Goal: Check status: Check status

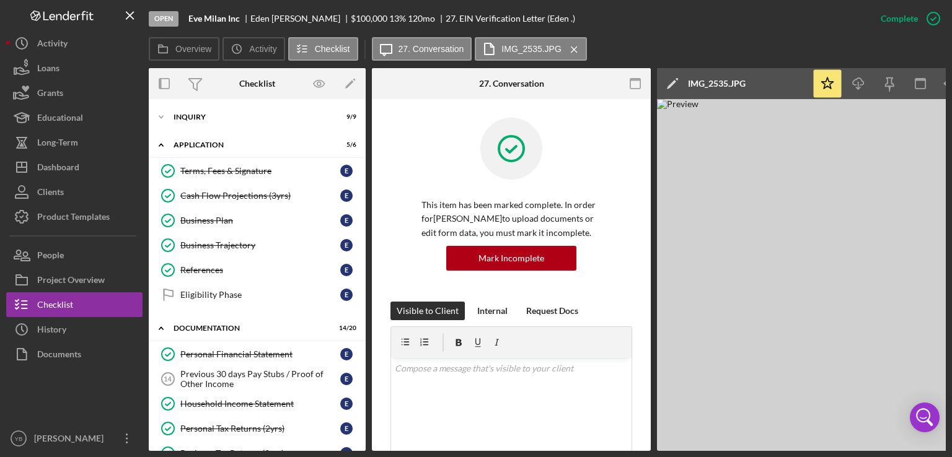
click at [416, 248] on div "This item has been marked complete. In order for [PERSON_NAME] to upload docume…" at bounding box center [511, 210] width 242 height 184
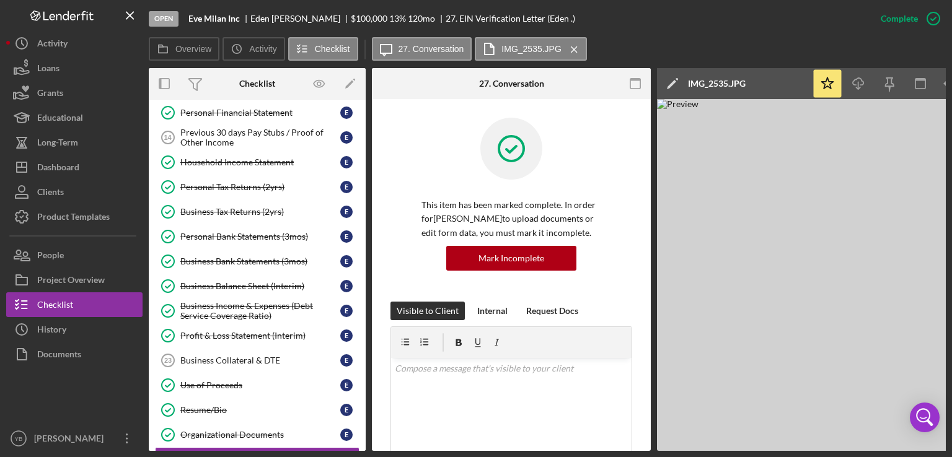
scroll to position [259, 0]
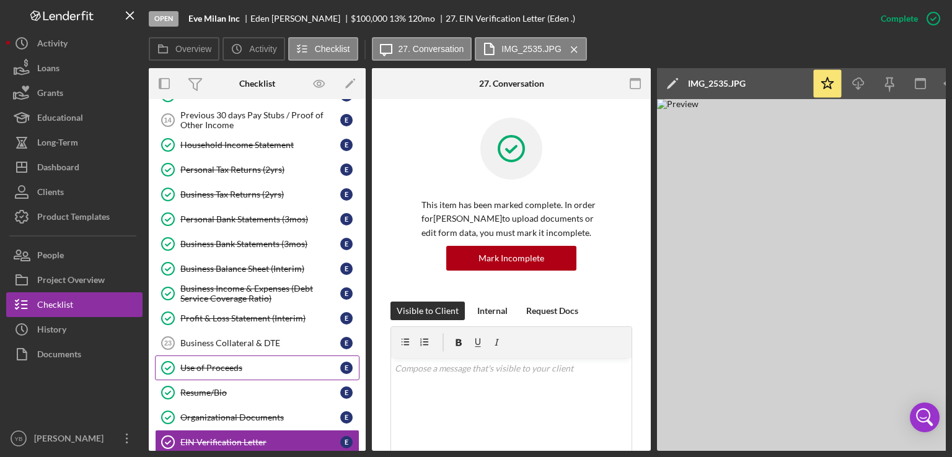
click at [233, 363] on div "Use of Proceeds" at bounding box center [260, 368] width 160 height 10
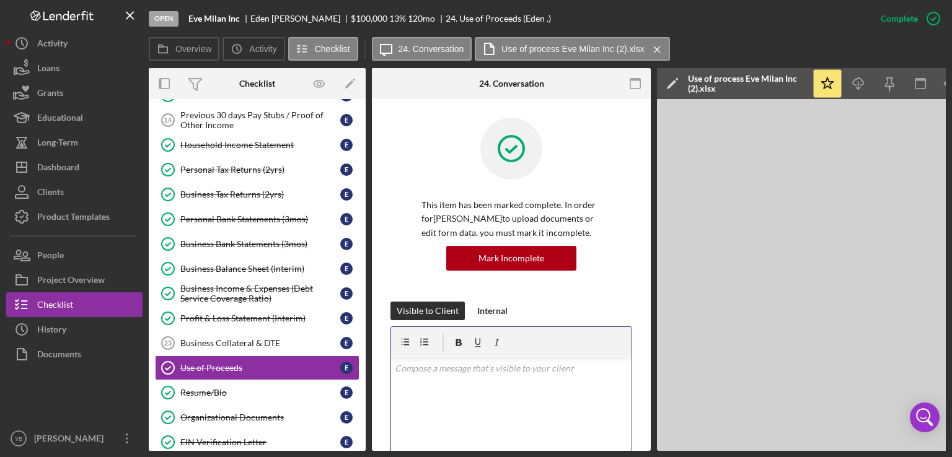
click at [436, 413] on div "v Color teal Color pink Remove color Add row above Add row below Add column bef…" at bounding box center [511, 412] width 240 height 108
click at [249, 315] on div "Profit & Loss Statement (Interim)" at bounding box center [260, 319] width 160 height 10
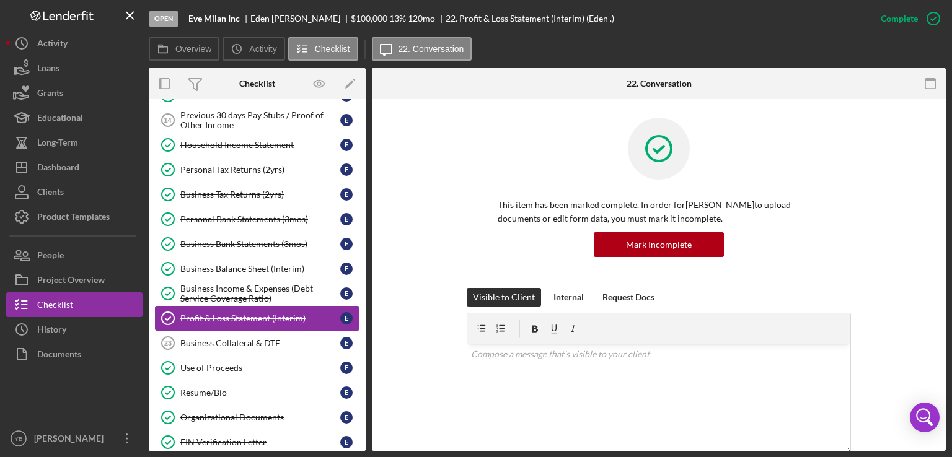
click at [299, 314] on div "Profit & Loss Statement (Interim)" at bounding box center [260, 319] width 160 height 10
click at [903, 236] on div "This item has been marked complete. In order for [PERSON_NAME] to upload docume…" at bounding box center [658, 203] width 537 height 170
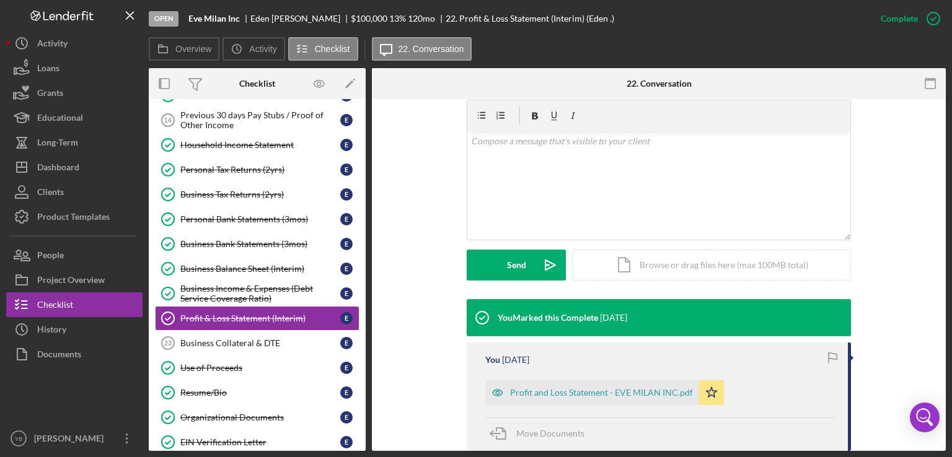
scroll to position [248, 0]
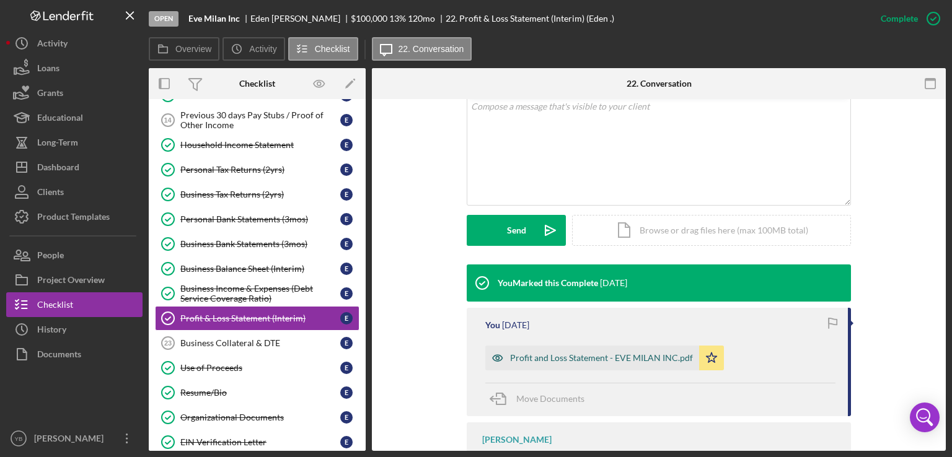
click at [616, 358] on div "Profit and Loss Statement - EVE MILAN INC.pdf" at bounding box center [601, 358] width 183 height 10
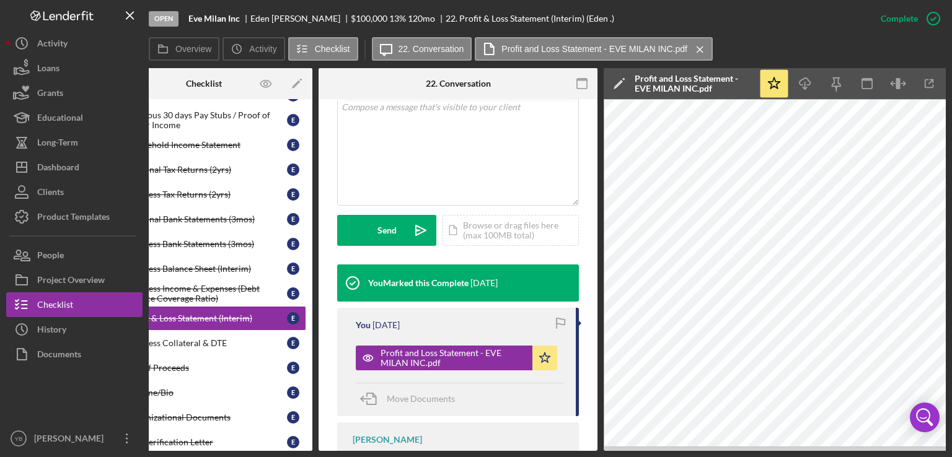
scroll to position [0, 0]
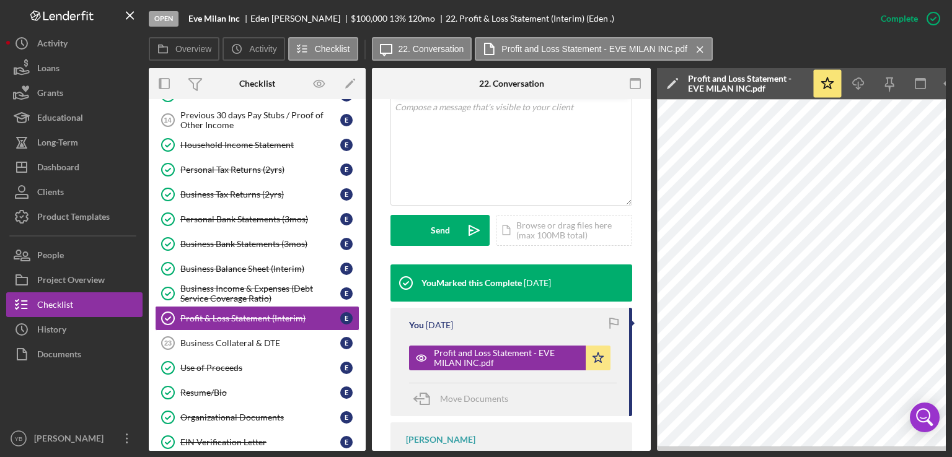
click at [364, 209] on div "Icon/Expander Inquiry 9 / 9 Icon/Expander Application 5 / 6 Terms, Fees & Signa…" at bounding box center [257, 275] width 217 height 352
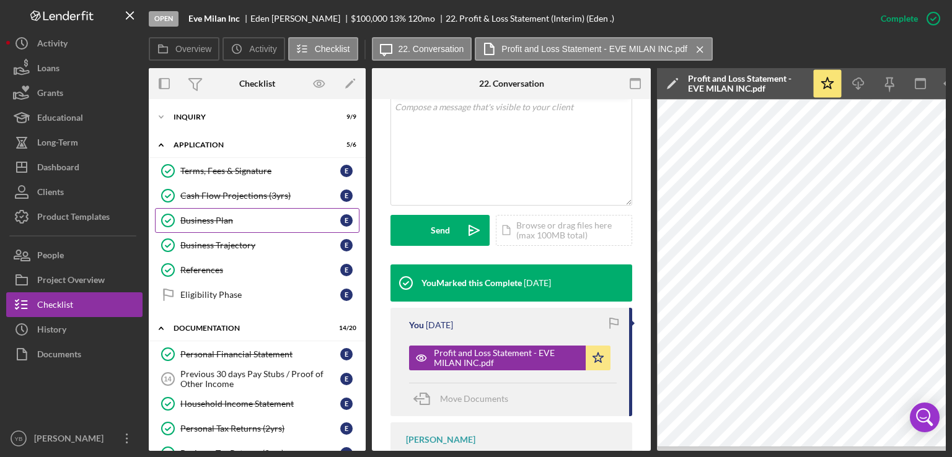
click at [223, 216] on div "Business Plan" at bounding box center [260, 221] width 160 height 10
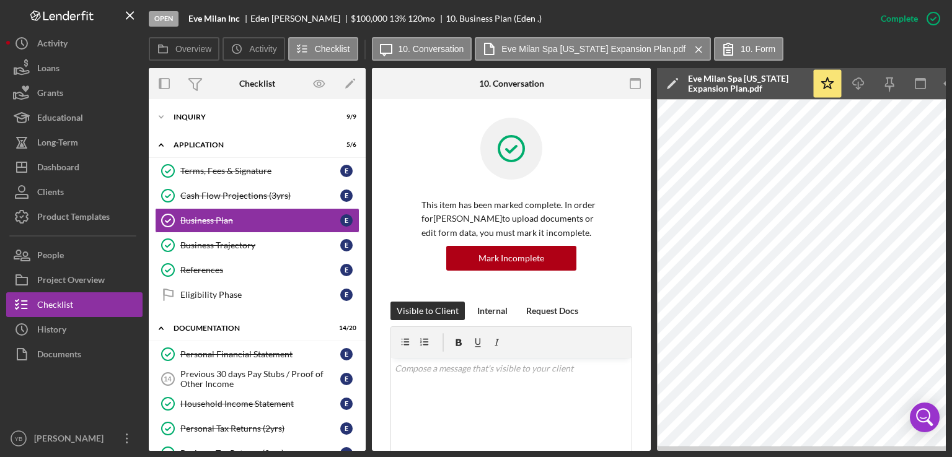
click at [651, 233] on div "Overview Internal Workflow Stage Open Icon/Dropdown Arrow Archive (can unarchiv…" at bounding box center [547, 259] width 797 height 383
drag, startPoint x: 651, startPoint y: 233, endPoint x: 641, endPoint y: 310, distance: 78.0
click at [641, 310] on div "Overview Internal Workflow Stage Open Icon/Dropdown Arrow Archive (can unarchiv…" at bounding box center [547, 259] width 797 height 383
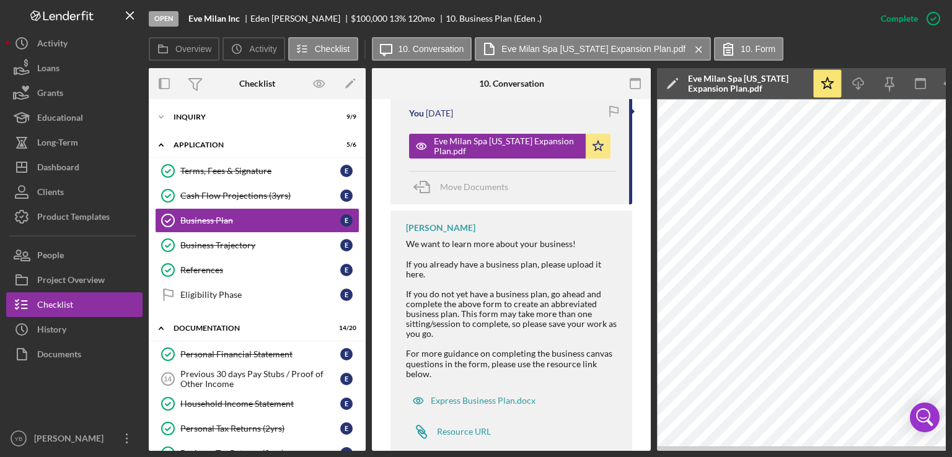
scroll to position [471, 0]
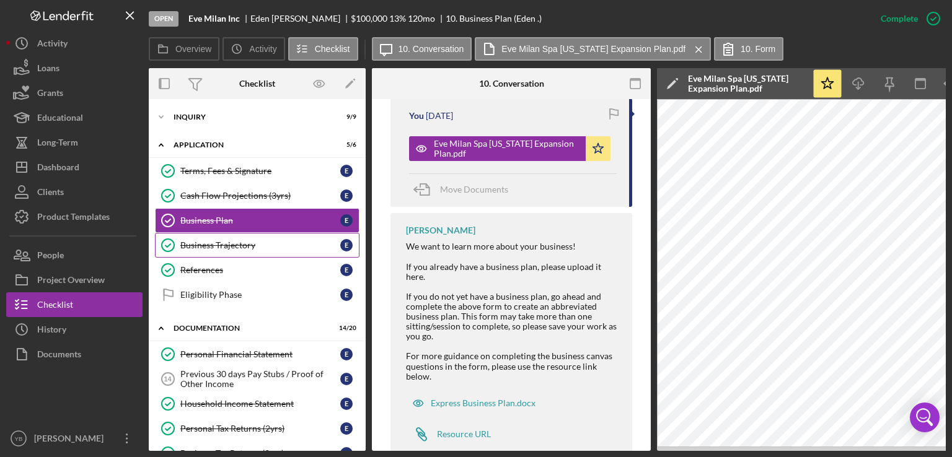
click at [211, 241] on div "Business Trajectory" at bounding box center [260, 245] width 160 height 10
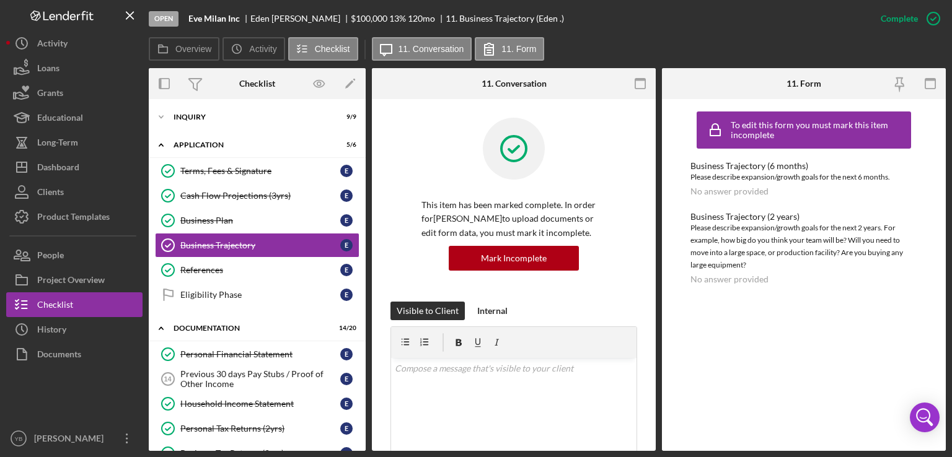
click at [365, 240] on div "Overview Internal Workflow Stage Open Icon/Dropdown Arrow Archive (can unarchiv…" at bounding box center [547, 259] width 797 height 383
click at [200, 117] on div "Inquiry" at bounding box center [261, 116] width 177 height 7
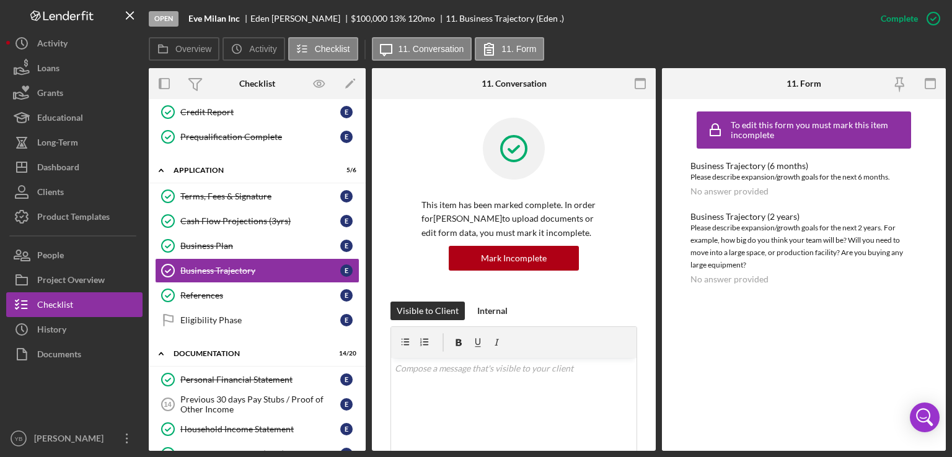
scroll to position [209, 0]
